Goal: Information Seeking & Learning: Find specific fact

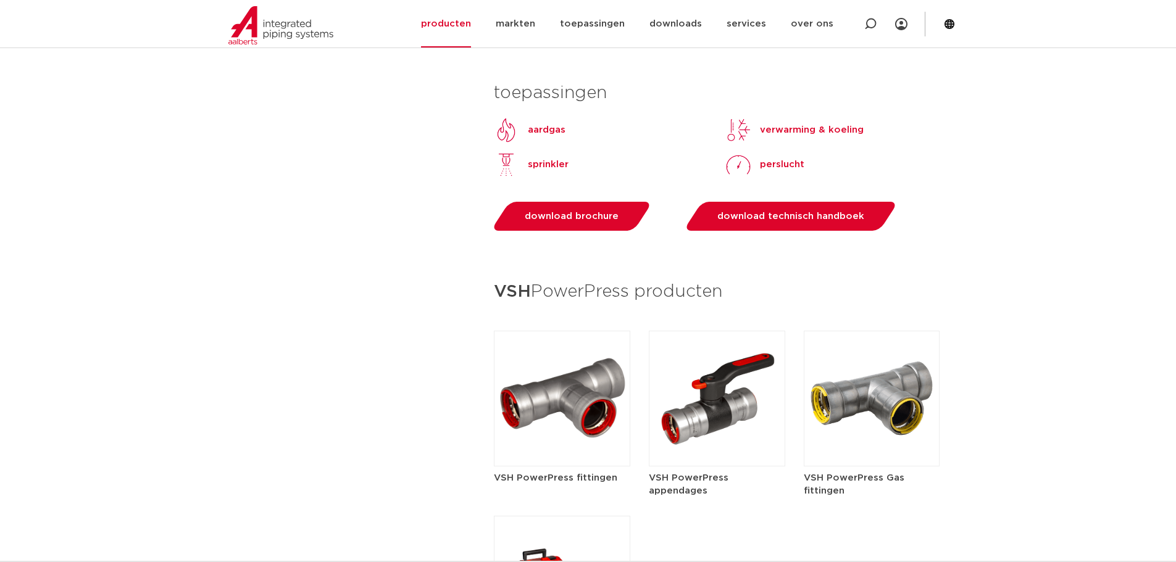
scroll to position [1265, 0]
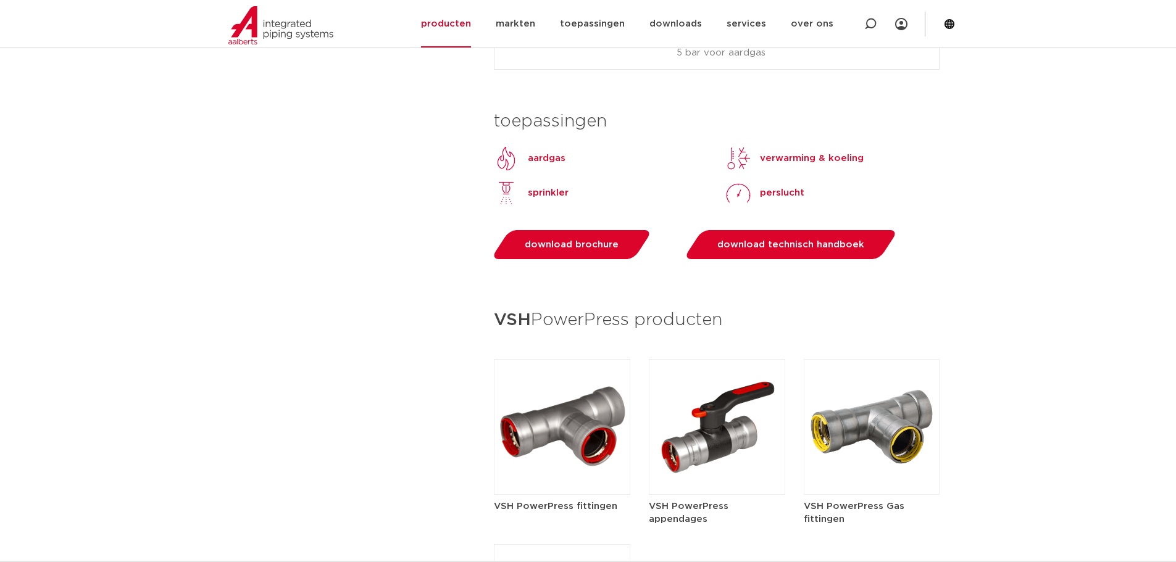
click at [576, 412] on img at bounding box center [562, 427] width 136 height 136
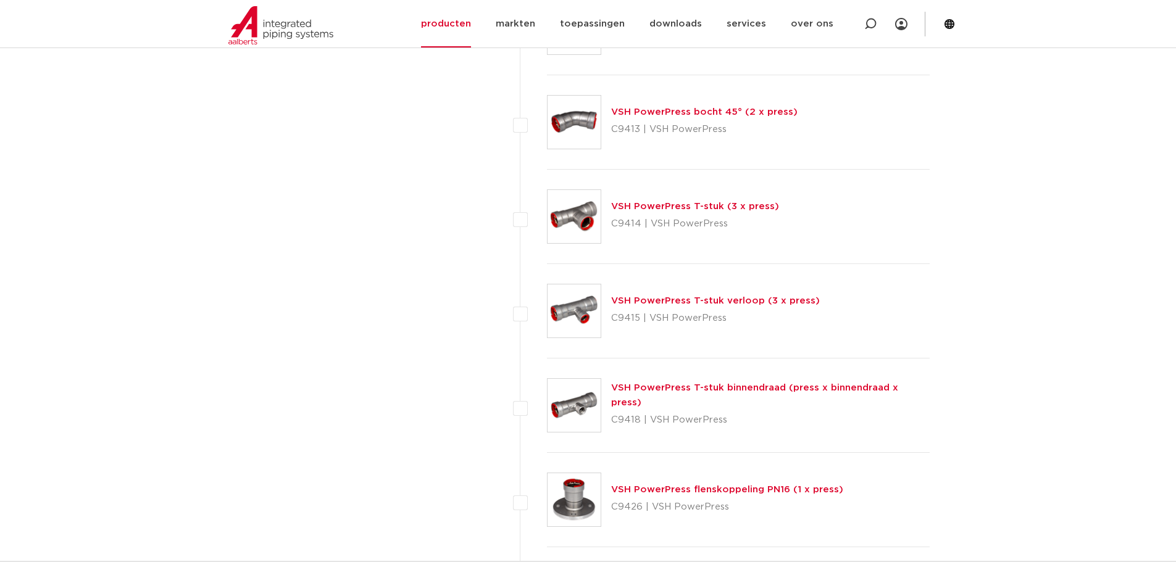
scroll to position [926, 0]
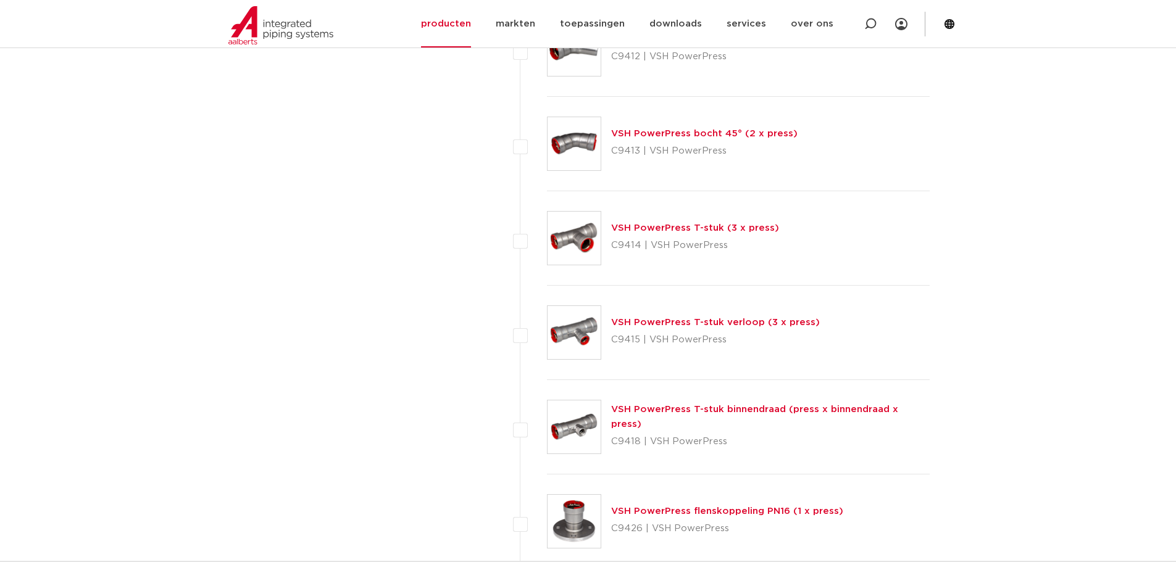
click at [562, 241] on img at bounding box center [573, 238] width 53 height 53
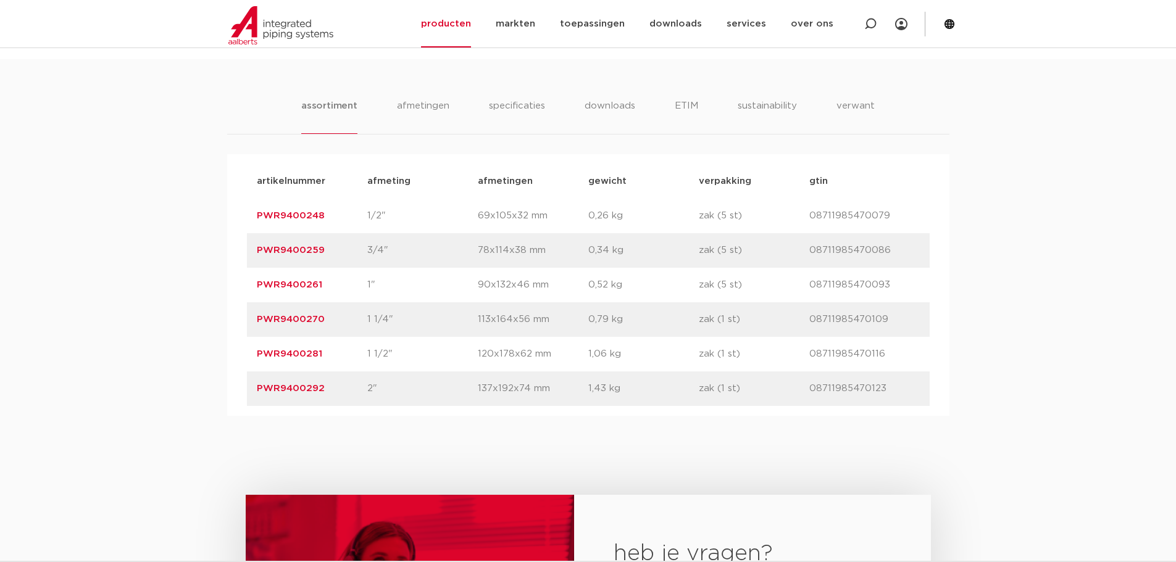
scroll to position [741, 0]
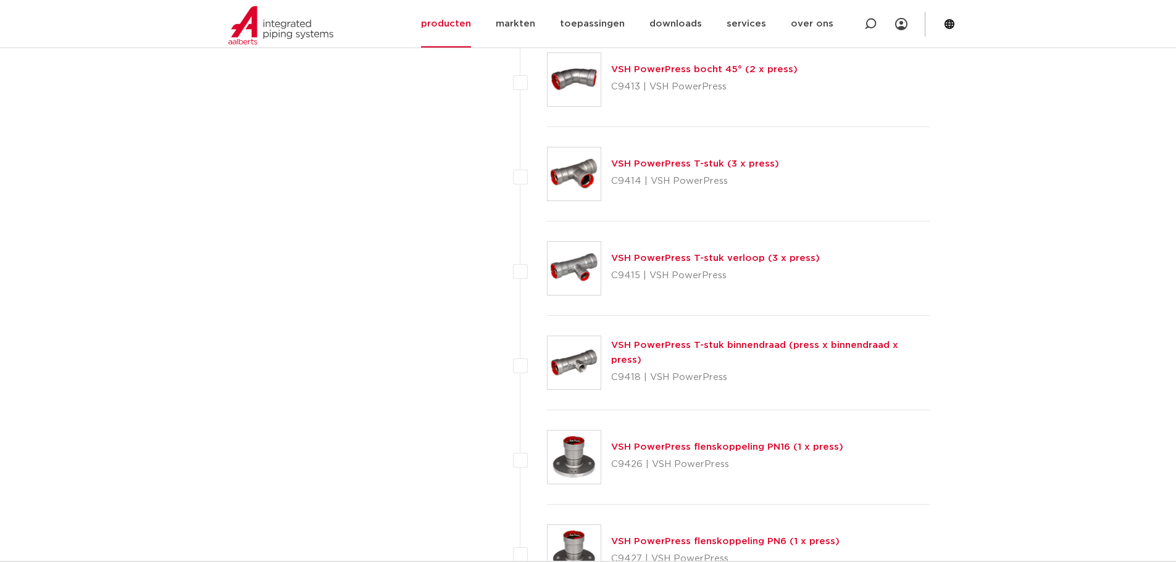
scroll to position [988, 0]
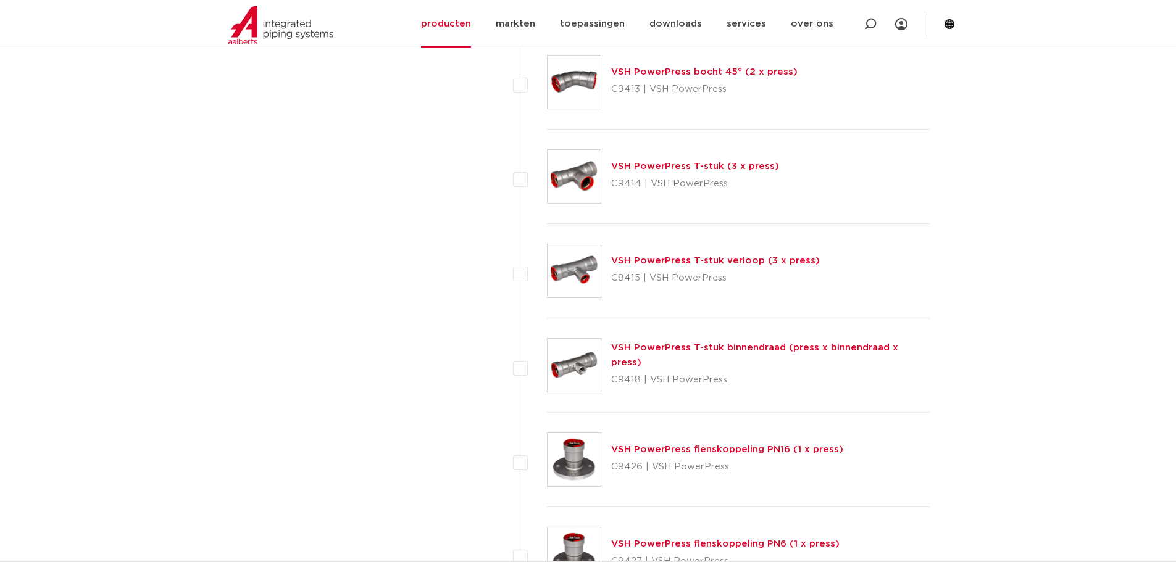
click at [583, 278] on img at bounding box center [573, 270] width 53 height 53
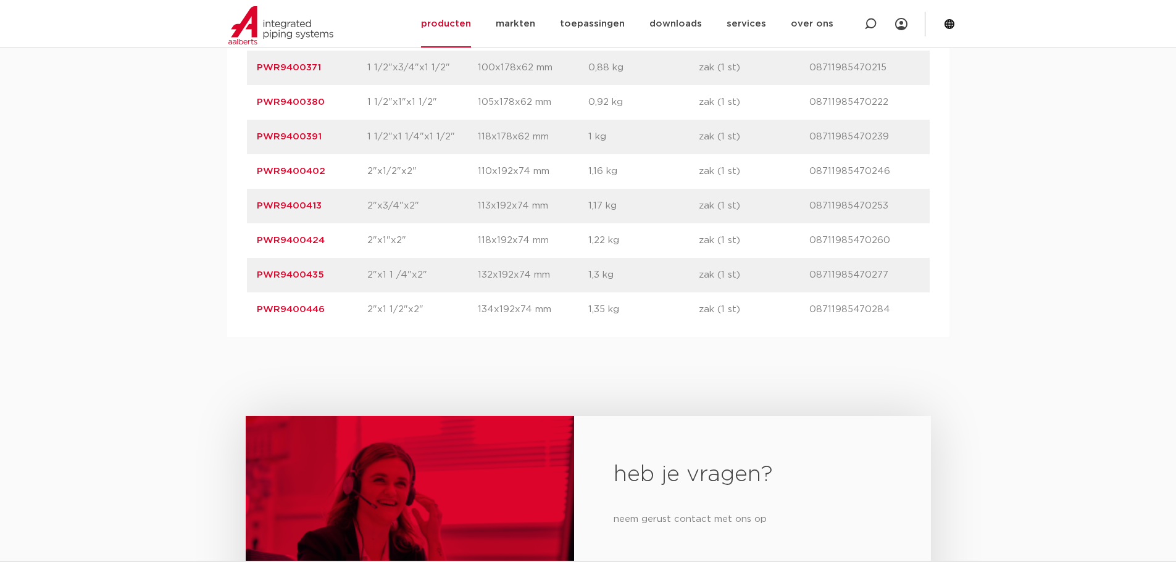
scroll to position [1049, 0]
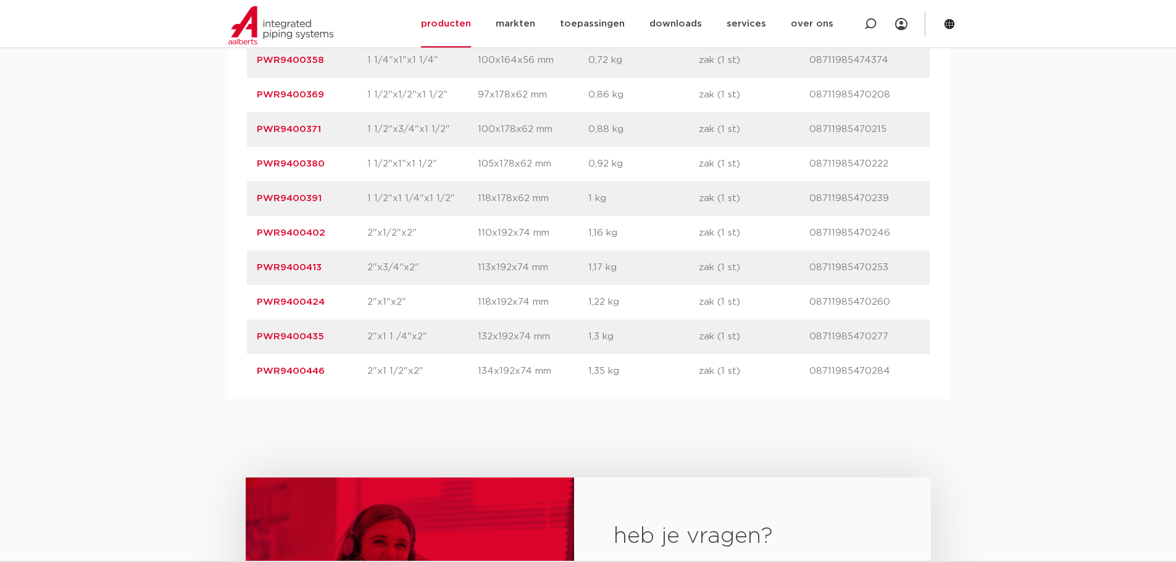
drag, startPoint x: 322, startPoint y: 298, endPoint x: 251, endPoint y: 299, distance: 71.0
click at [251, 285] on div "artikelnummer PWR9400413 afmeting 2"x3/4"x2" afmetingen 113x192x74 mm gewicht 1…" at bounding box center [588, 268] width 683 height 35
copy link "PWR9400413"
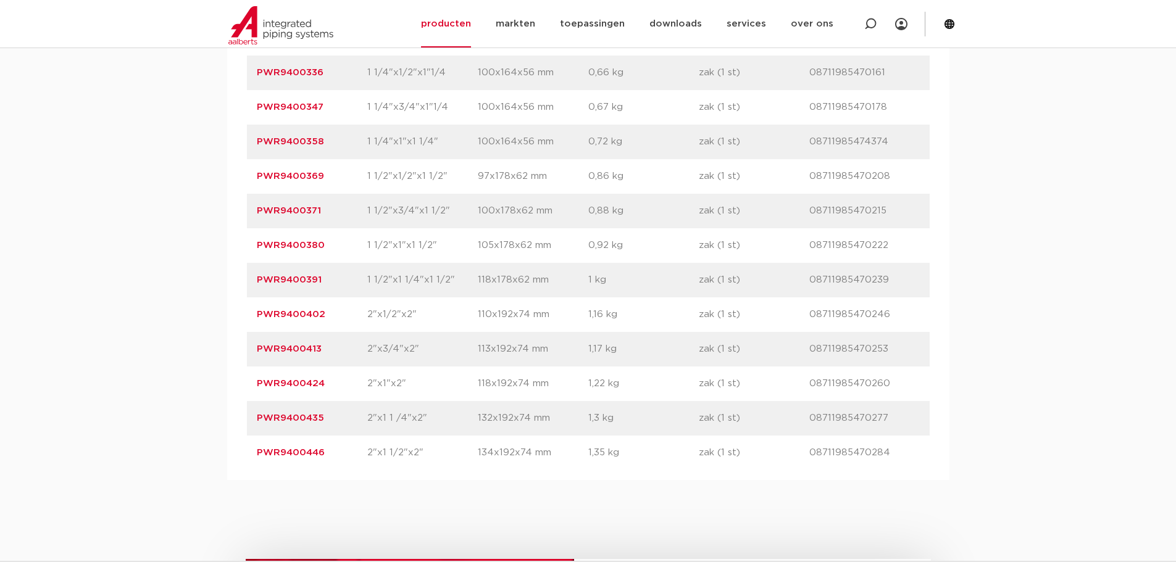
scroll to position [988, 0]
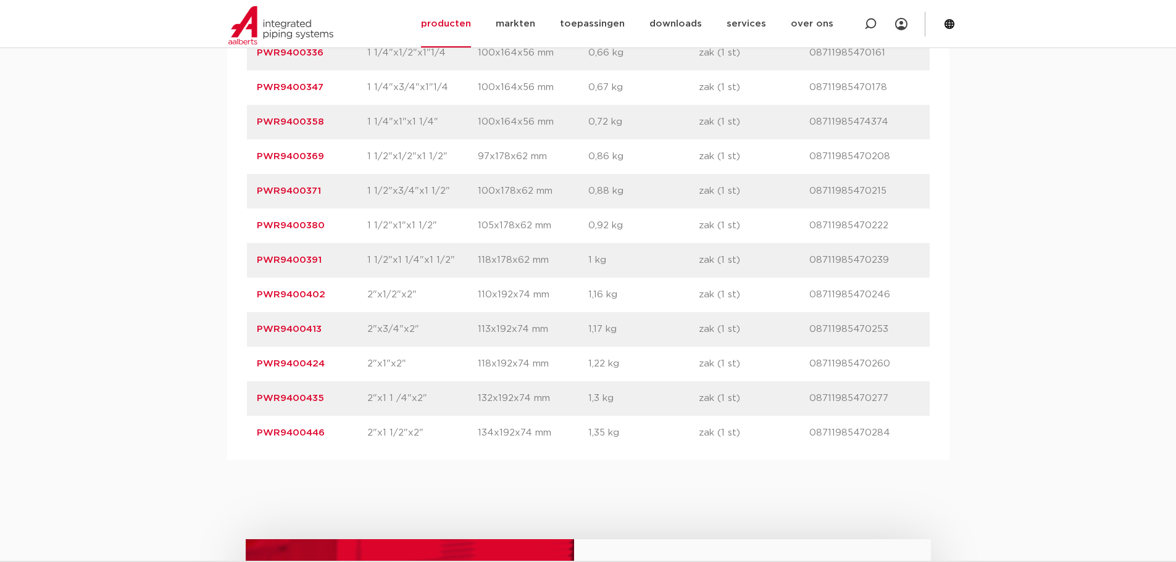
copy link "PWR9400413"
drag, startPoint x: 314, startPoint y: 221, endPoint x: 258, endPoint y: 220, distance: 56.2
click at [258, 199] on p "PWR9400371" at bounding box center [312, 191] width 110 height 15
copy link "PWR9400371"
drag, startPoint x: 327, startPoint y: 118, endPoint x: 250, endPoint y: 122, distance: 76.6
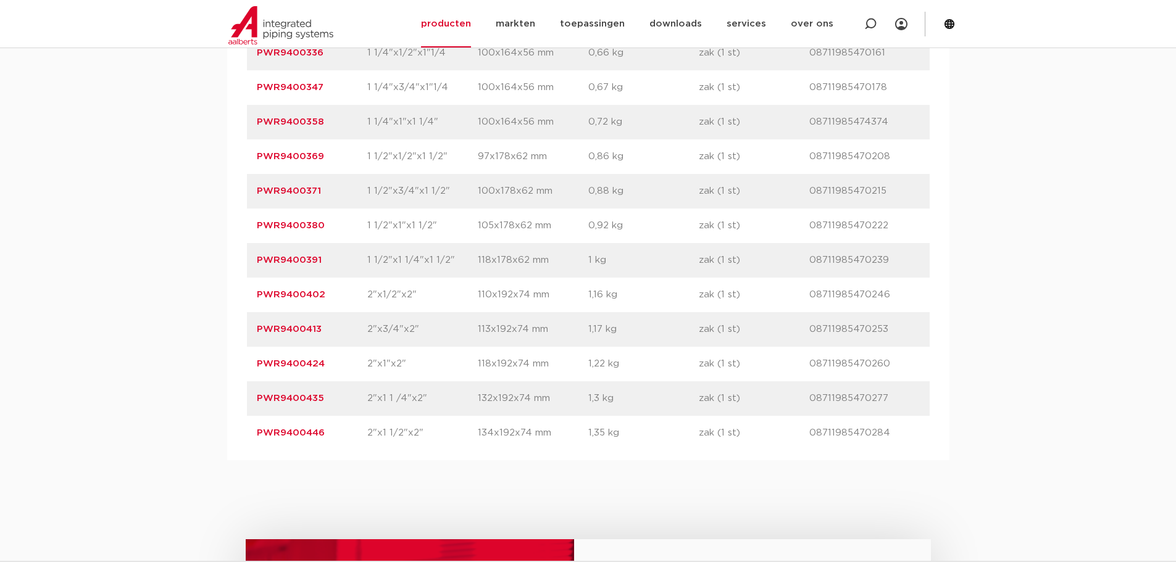
click at [250, 105] on div "artikelnummer PWR9400347 afmeting 1 1/4"x3/4"x1"1/4 afmetingen 100x164x56 mm ge…" at bounding box center [588, 87] width 683 height 35
copy link "PWR9400347"
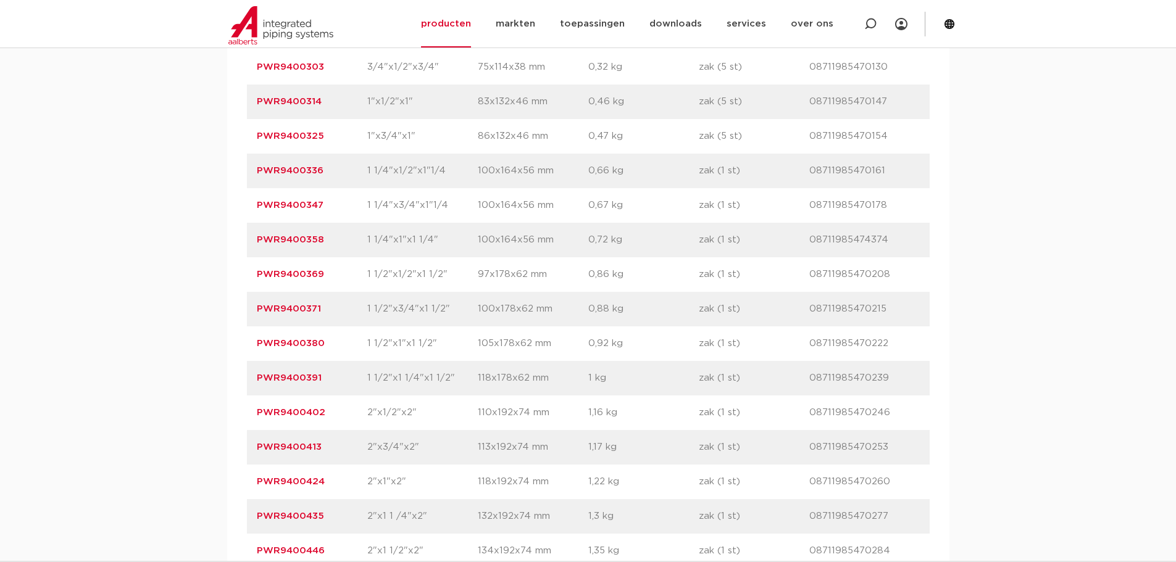
scroll to position [864, 0]
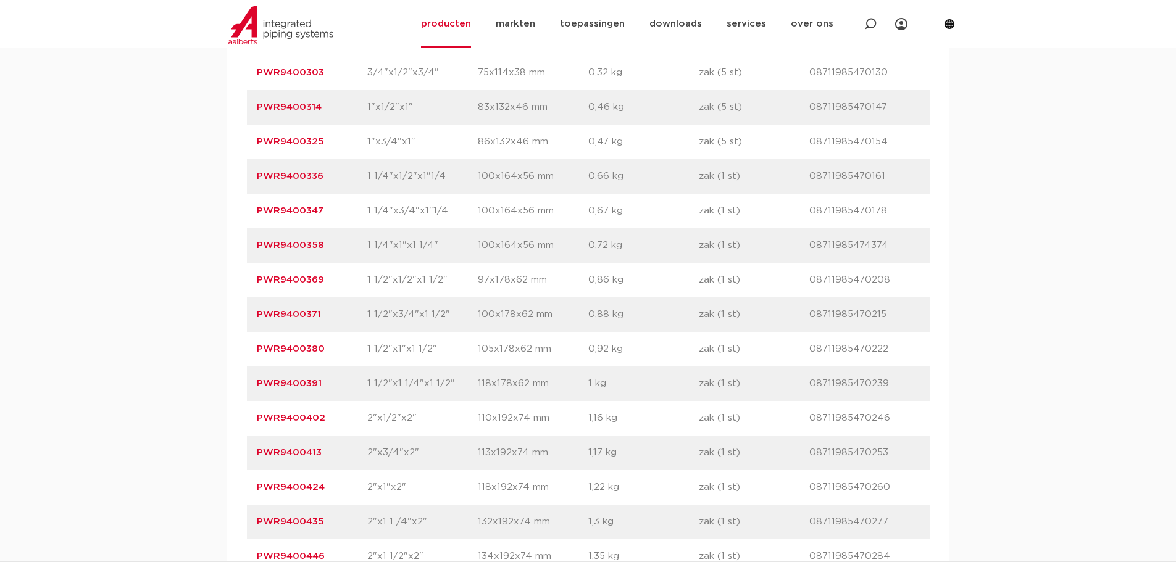
drag, startPoint x: 325, startPoint y: 170, endPoint x: 258, endPoint y: 171, distance: 67.3
click at [258, 149] on p "PWR9400325" at bounding box center [312, 142] width 110 height 15
copy link "PWR9400325"
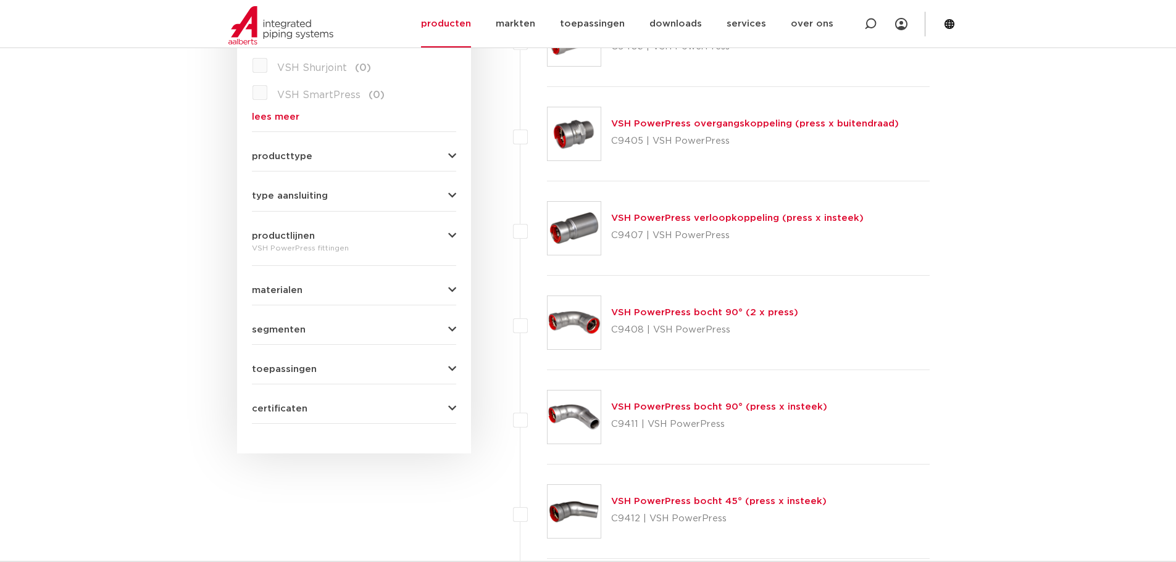
scroll to position [494, 0]
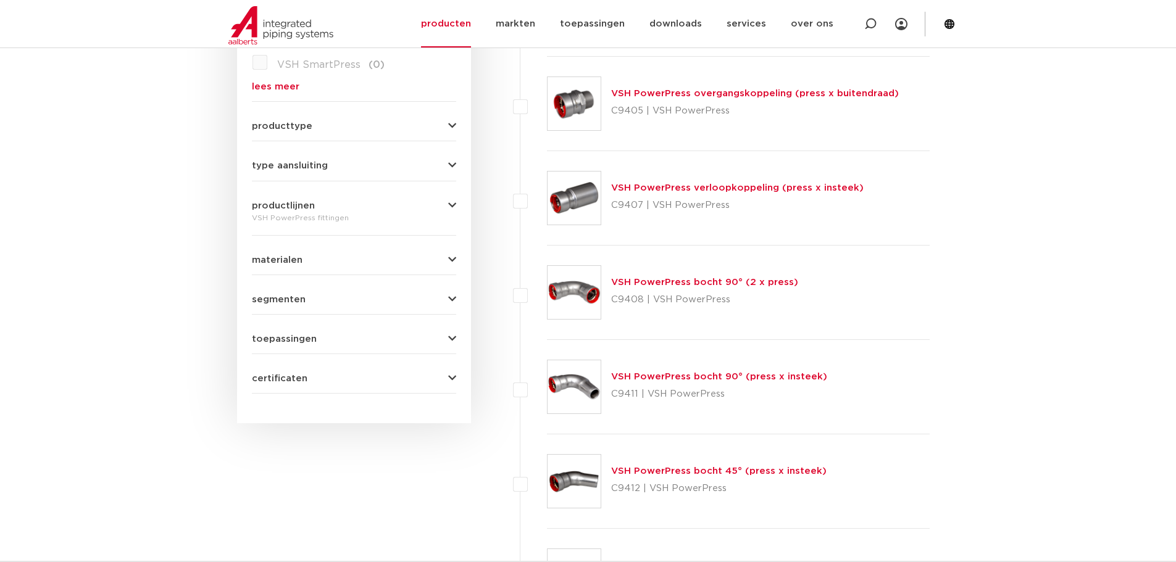
click at [767, 188] on link "VSH PowerPress verloopkoppeling (press x insteek)" at bounding box center [737, 187] width 252 height 9
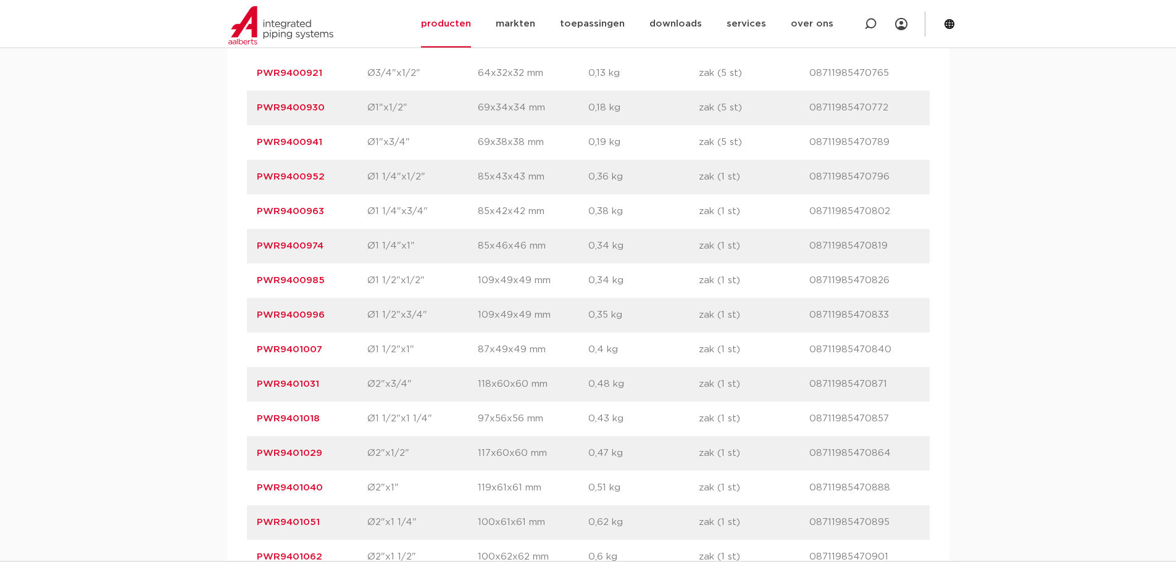
scroll to position [926, 0]
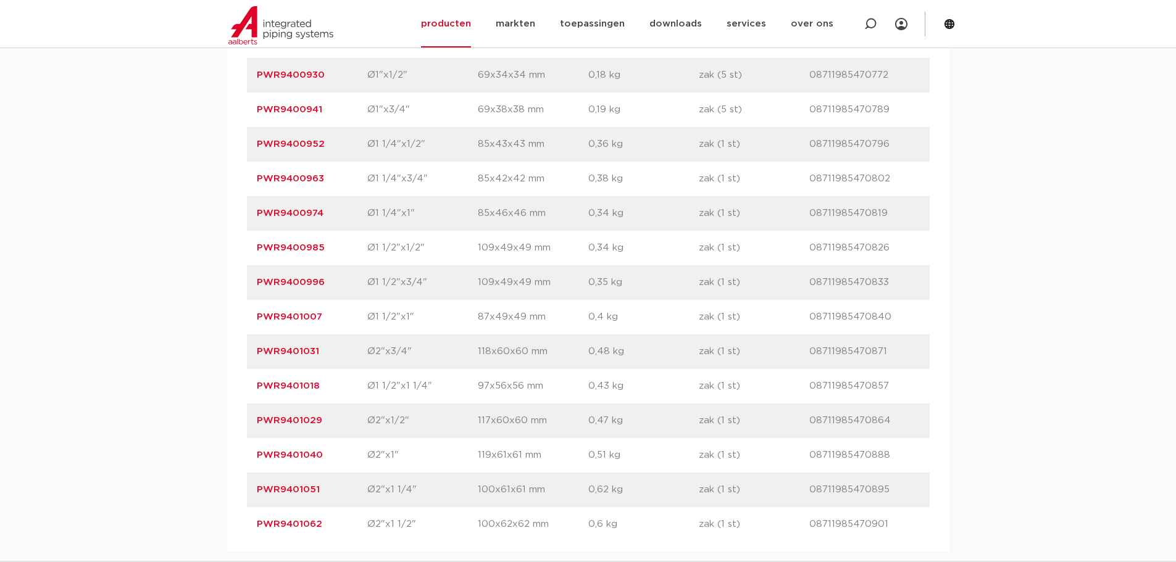
drag, startPoint x: 321, startPoint y: 525, endPoint x: 253, endPoint y: 524, distance: 67.9
click at [253, 524] on div "artikelnummer PWR9401062 afmeting Ø2"x1 1/2" [GEOGRAPHIC_DATA] 100x62x62 mm gew…" at bounding box center [588, 524] width 683 height 35
copy link "PWR9401062"
drag, startPoint x: 322, startPoint y: 386, endPoint x: 252, endPoint y: 386, distance: 69.7
click at [252, 386] on div "artikelnummer PWR9401018 afmeting Ø1 1/2"x1 1/4" [GEOGRAPHIC_DATA] 97x56x56 mm …" at bounding box center [588, 386] width 683 height 35
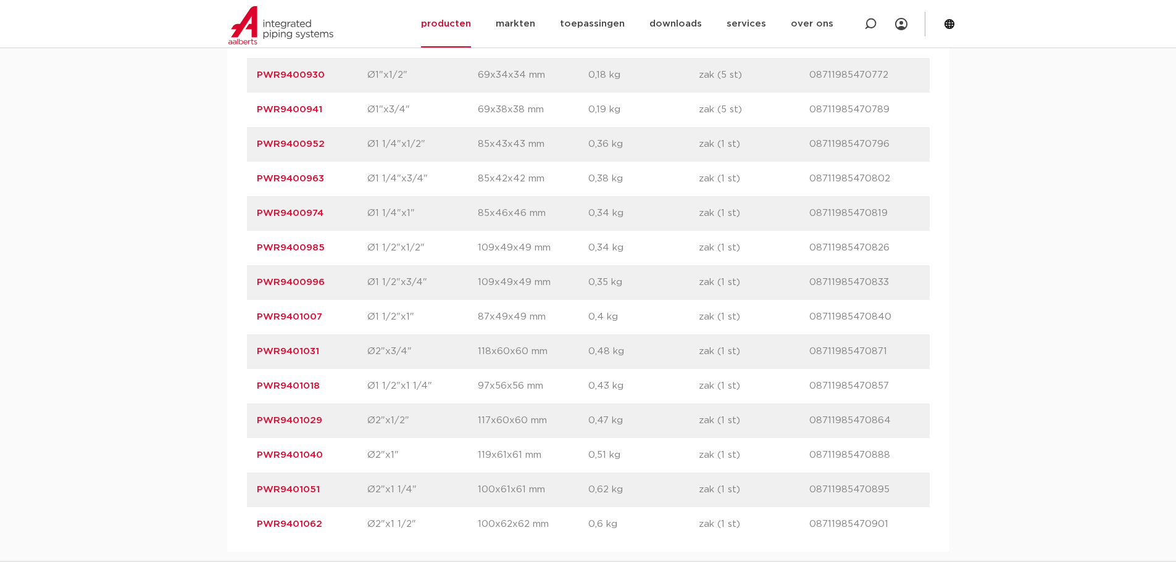
copy link "PWR9401018"
drag, startPoint x: 332, startPoint y: 216, endPoint x: 252, endPoint y: 218, distance: 79.6
click at [252, 218] on div "artikelnummer PWR9400974 afmeting Ø1 1/4"x1" afmetingen 85x46x46 mm gewicht 0,3…" at bounding box center [588, 213] width 683 height 35
copy link "PWR9400974"
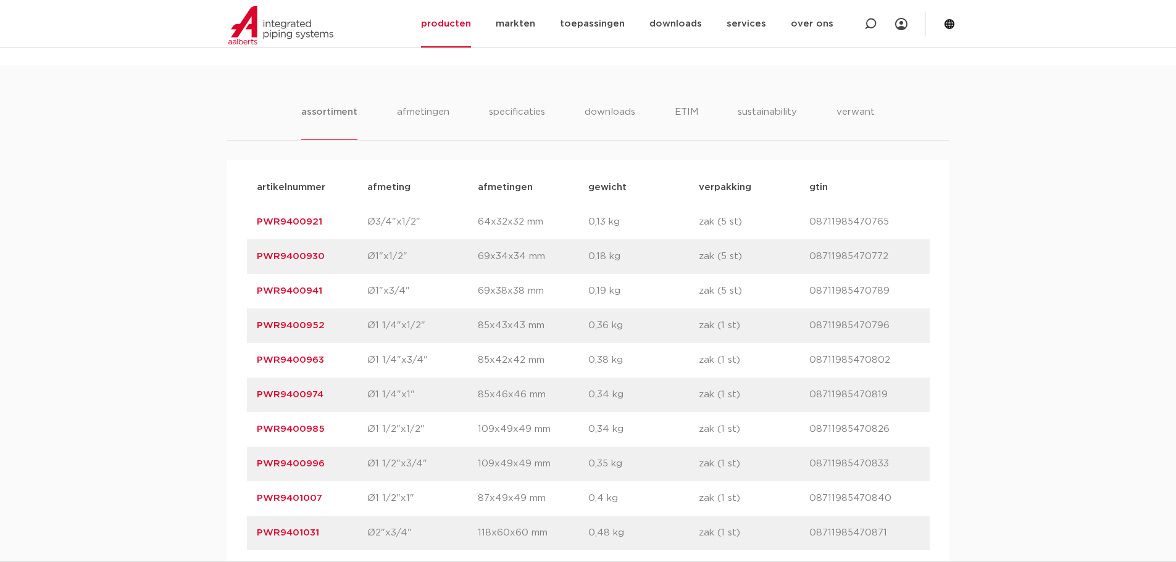
scroll to position [741, 0]
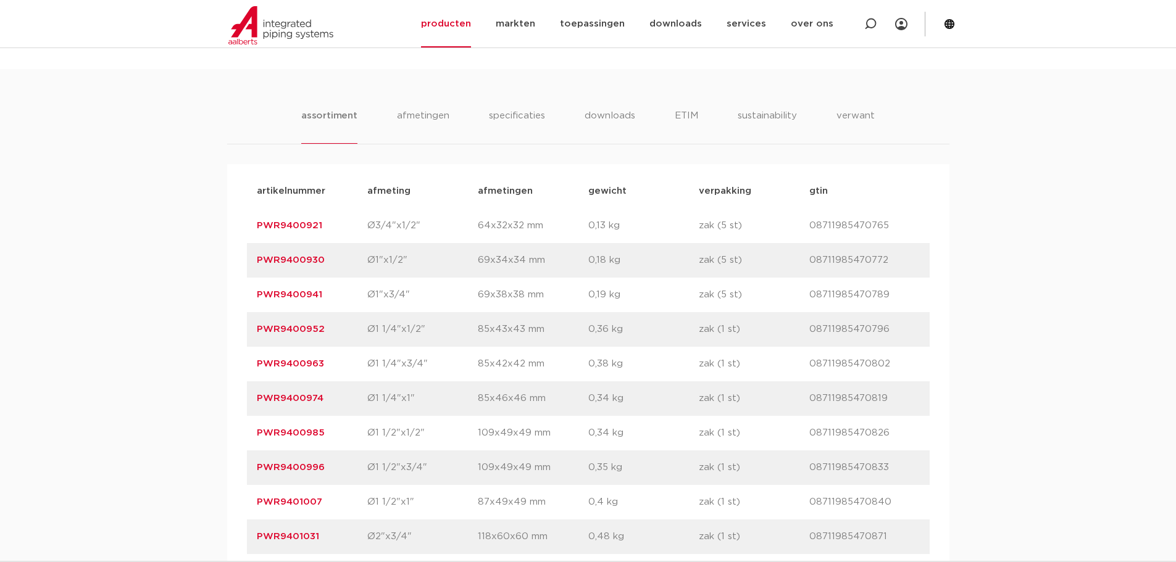
drag, startPoint x: 334, startPoint y: 295, endPoint x: 257, endPoint y: 295, distance: 77.2
click at [257, 295] on p "PWR9400941" at bounding box center [312, 295] width 110 height 15
copy link "PWR9400941"
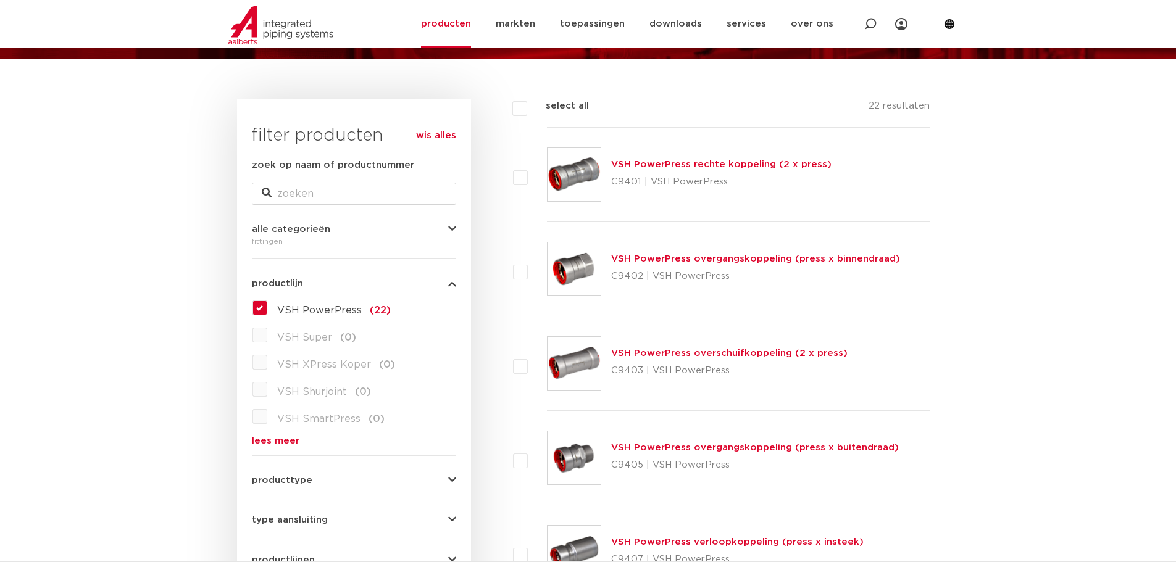
scroll to position [123, 0]
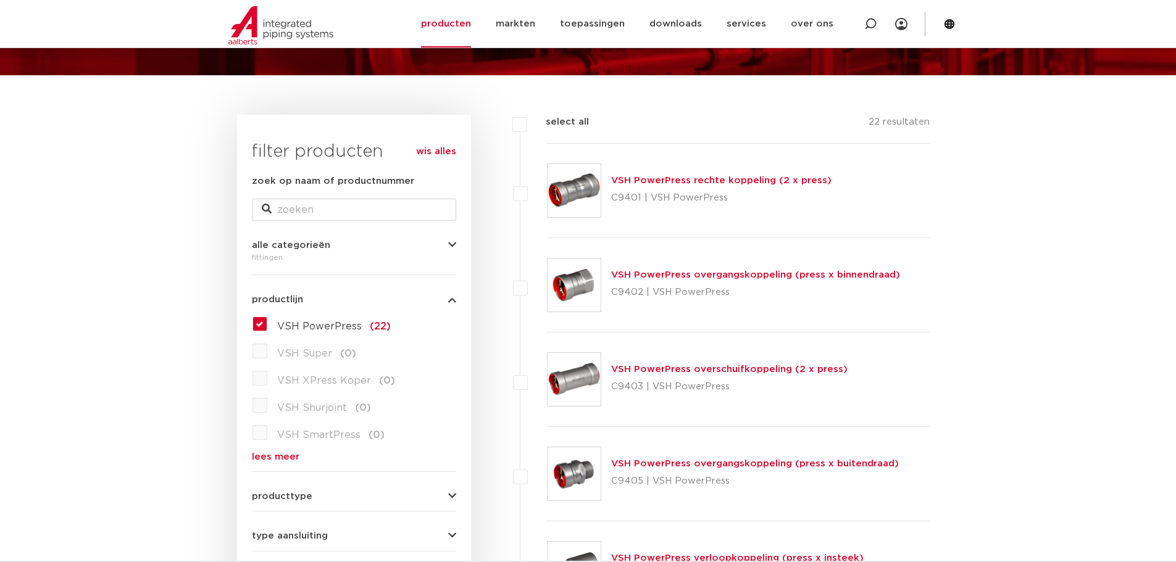
click at [565, 190] on img at bounding box center [573, 190] width 53 height 53
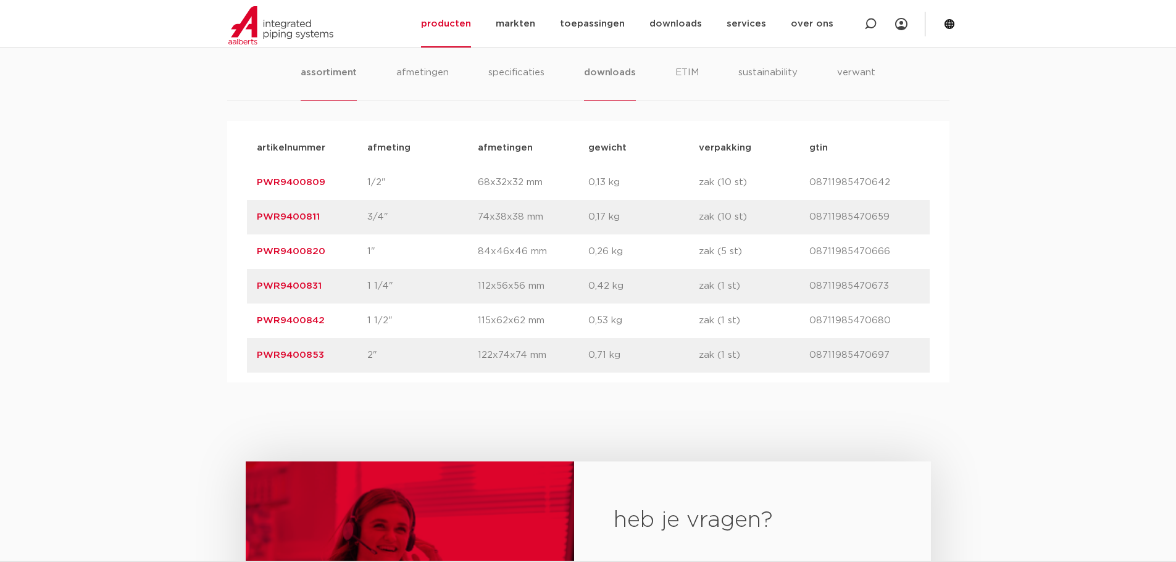
scroll to position [802, 0]
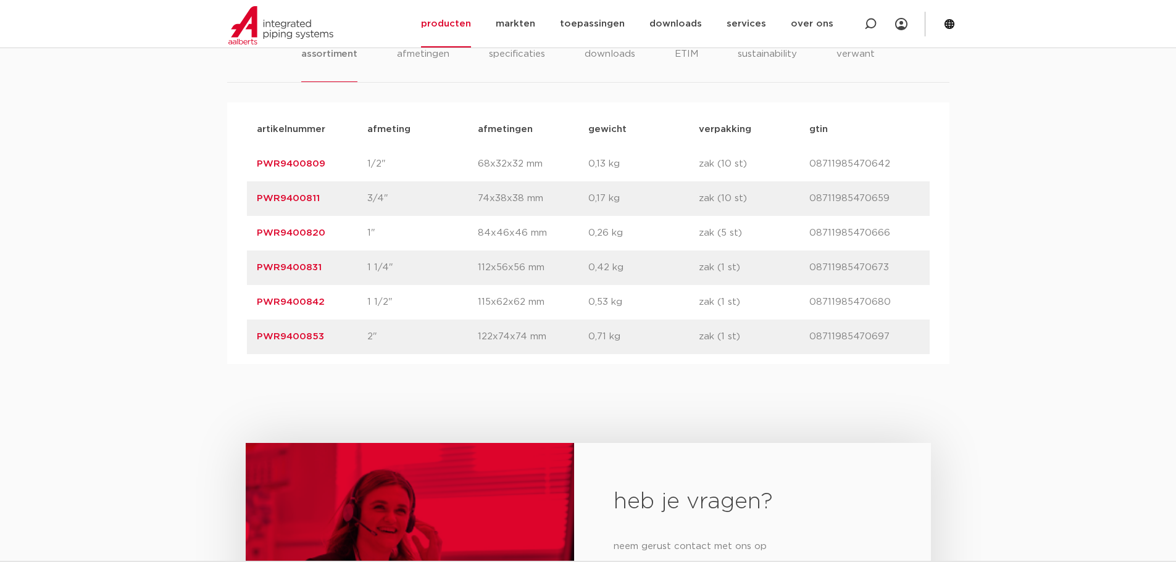
drag, startPoint x: 326, startPoint y: 301, endPoint x: 256, endPoint y: 301, distance: 70.4
click at [256, 301] on div "artikelnummer PWR9400842 afmeting 1 1/2" afmetingen 115x62x62 mm gewicht 0,53 k…" at bounding box center [588, 302] width 683 height 35
copy link "PWR9400842"
drag, startPoint x: 326, startPoint y: 265, endPoint x: 256, endPoint y: 268, distance: 70.4
click at [256, 268] on div "artikelnummer PWR9400831 afmeting 1 1/4" afmetingen 112x56x56 mm gewicht 0,42 k…" at bounding box center [588, 268] width 683 height 35
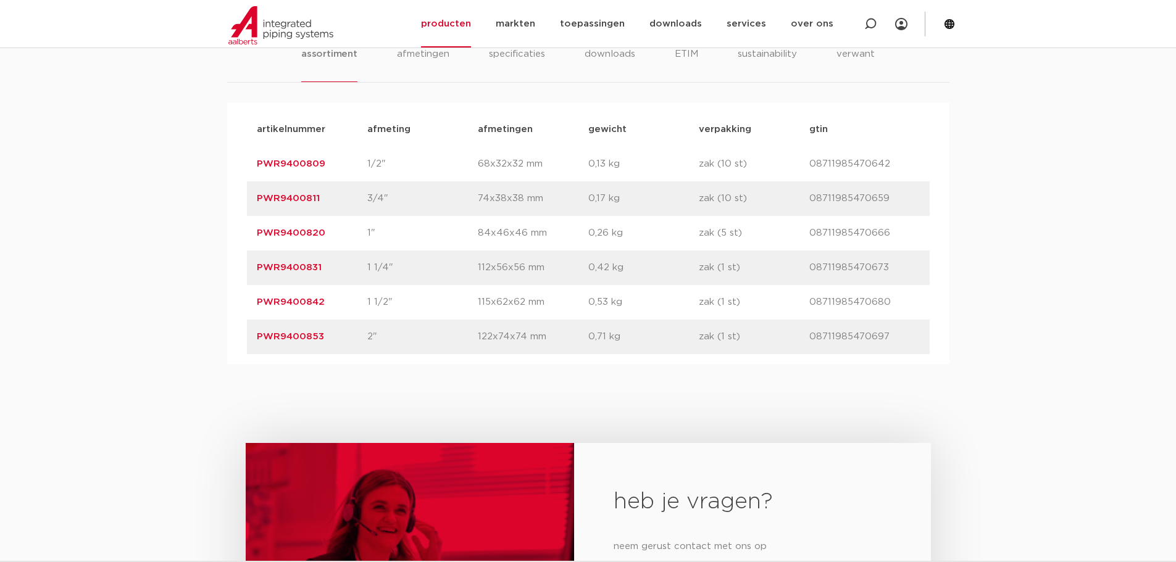
copy link "PWR9400831"
drag, startPoint x: 331, startPoint y: 165, endPoint x: 257, endPoint y: 166, distance: 74.1
click at [257, 166] on p "PWR9400809" at bounding box center [312, 164] width 110 height 15
copy link "PWR9400809"
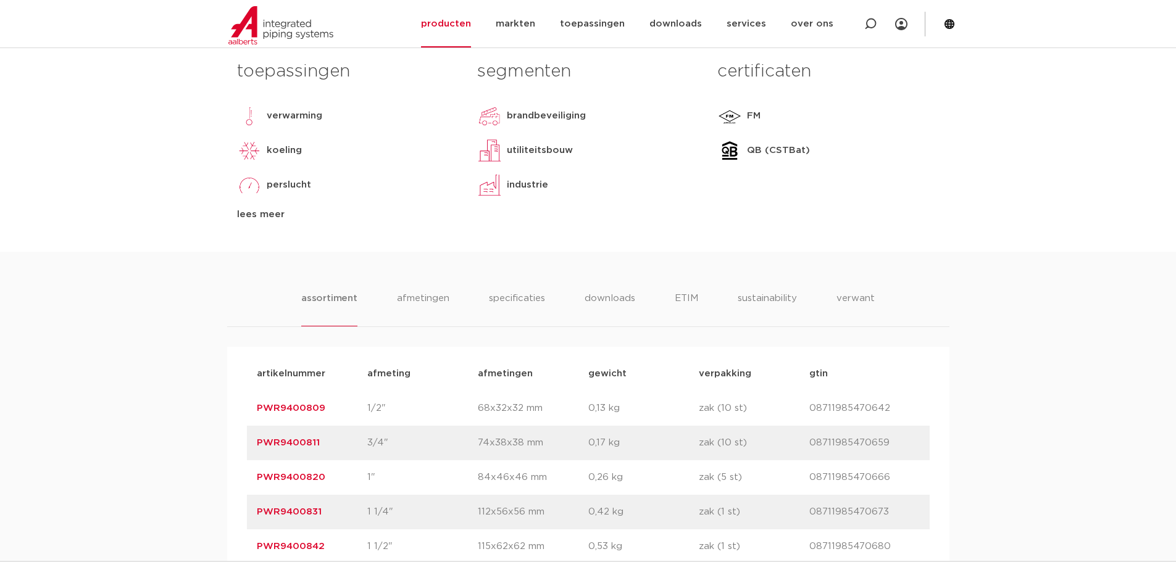
scroll to position [556, 0]
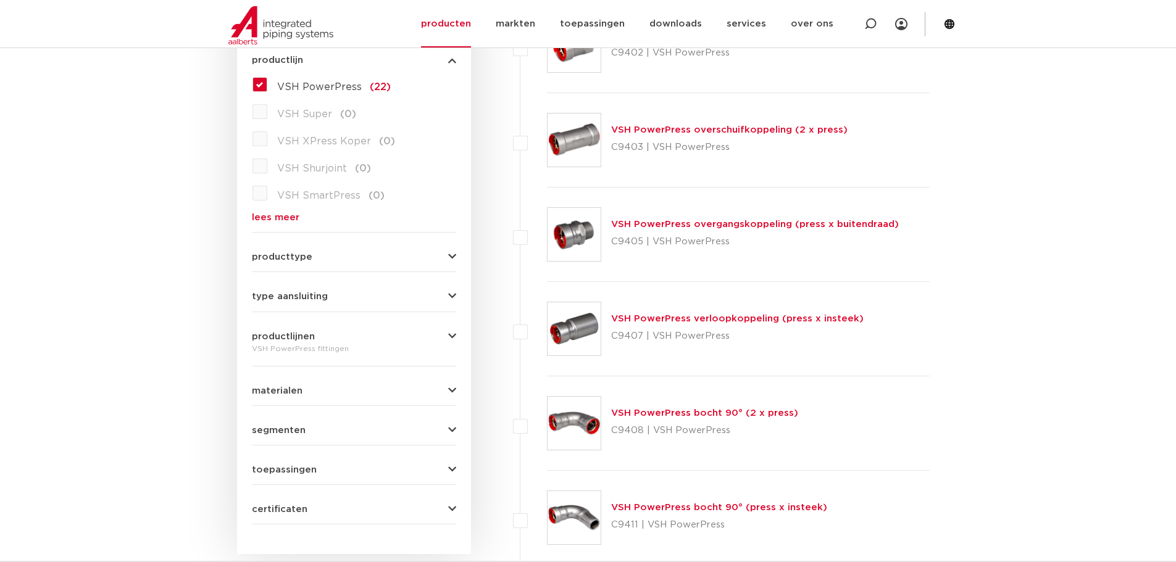
scroll to position [370, 0]
